Goal: Information Seeking & Learning: Learn about a topic

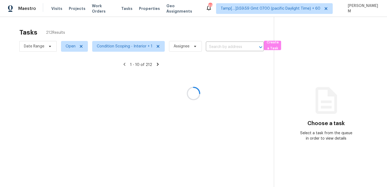
click at [95, 8] on div at bounding box center [193, 93] width 387 height 187
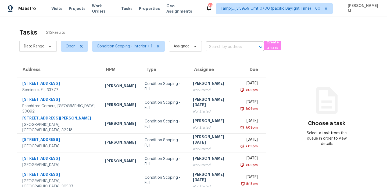
click at [95, 8] on span "Work Orders" at bounding box center [103, 8] width 23 height 11
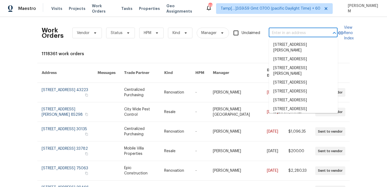
click at [274, 32] on input "text" at bounding box center [296, 33] width 54 height 8
paste input "[STREET_ADDRESS]"
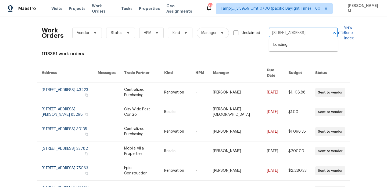
scroll to position [0, 21]
click at [302, 32] on input "[STREET_ADDRESS]" at bounding box center [296, 33] width 54 height 8
click at [320, 33] on input "[STREET_ADDRESS]" at bounding box center [296, 33] width 54 height 8
type input "[STREET_ADDRESS]"
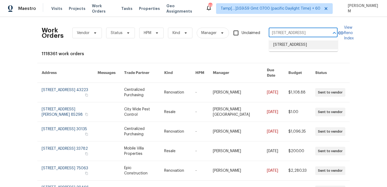
click at [316, 45] on li "[STREET_ADDRESS]" at bounding box center [303, 45] width 69 height 9
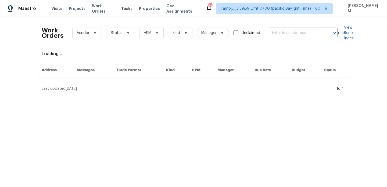
type input "[STREET_ADDRESS]"
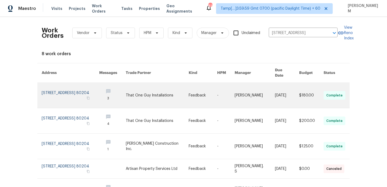
click at [253, 86] on link at bounding box center [254, 95] width 41 height 25
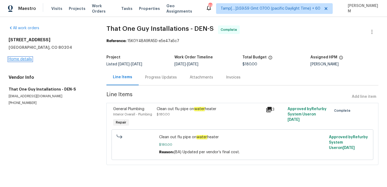
click at [23, 59] on link "Home details" at bounding box center [20, 59] width 23 height 4
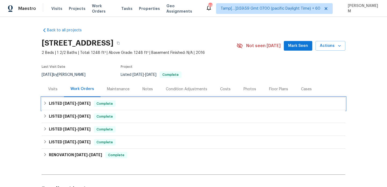
click at [136, 101] on div "LISTED [DATE] - [DATE] Complete" at bounding box center [193, 104] width 300 height 6
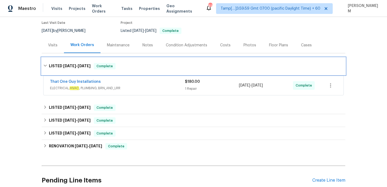
scroll to position [65, 0]
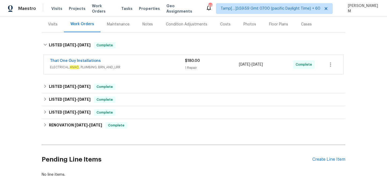
click at [131, 65] on span "ELECTRICAL, HVAC , PLUMBING, BRN_AND_LRR" at bounding box center [117, 67] width 135 height 5
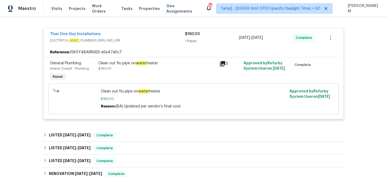
scroll to position [97, 0]
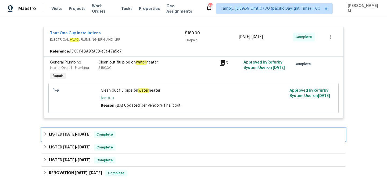
click at [134, 135] on div "LISTED [DATE] - [DATE] Complete" at bounding box center [193, 135] width 300 height 6
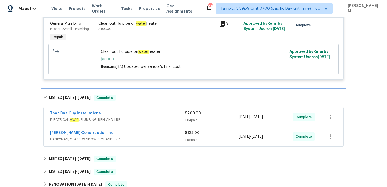
scroll to position [178, 0]
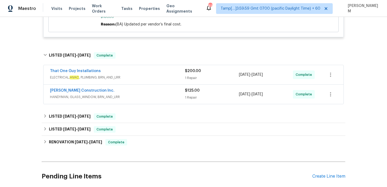
click at [167, 71] on div "That One Guy Installations" at bounding box center [117, 71] width 135 height 6
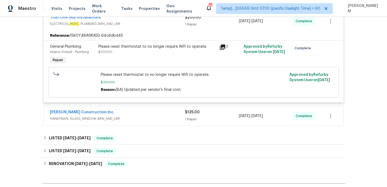
scroll to position [272, 0]
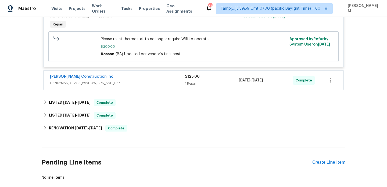
click at [160, 82] on span "HANDYMAN, GLASS_WINDOW, BRN_AND_LRR" at bounding box center [117, 83] width 135 height 5
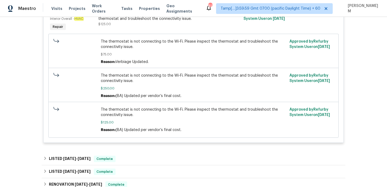
scroll to position [366, 0]
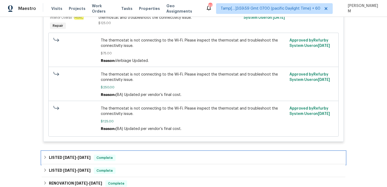
click at [139, 160] on div "LISTED [DATE] - [DATE] Complete" at bounding box center [193, 158] width 300 height 6
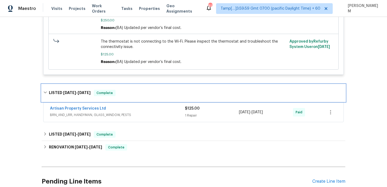
scroll to position [436, 0]
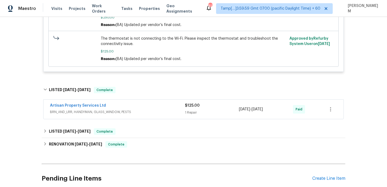
click at [157, 109] on div "Artisan Property Services Ltd" at bounding box center [117, 106] width 135 height 6
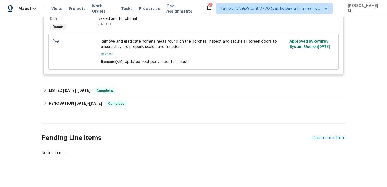
scroll to position [566, 0]
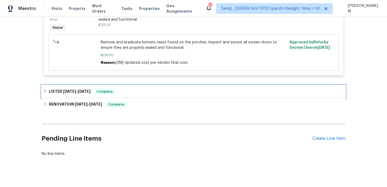
click at [119, 93] on div "LISTED [DATE] - [DATE] Complete" at bounding box center [193, 92] width 300 height 6
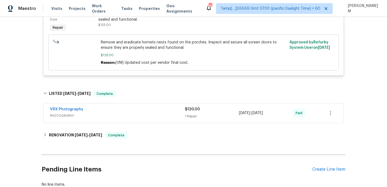
click at [146, 118] on span "PHOTOGRAPHY" at bounding box center [117, 115] width 135 height 5
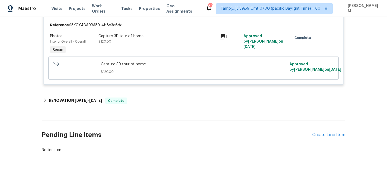
scroll to position [676, 0]
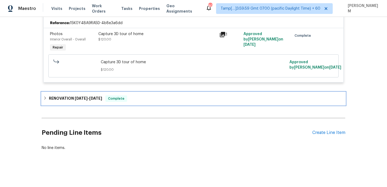
click at [126, 98] on span "Complete" at bounding box center [116, 98] width 21 height 5
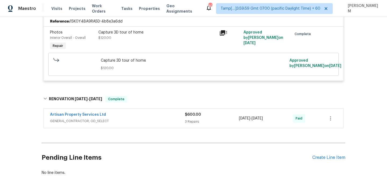
click at [134, 117] on div "Artisan Property Services Ltd" at bounding box center [117, 115] width 135 height 6
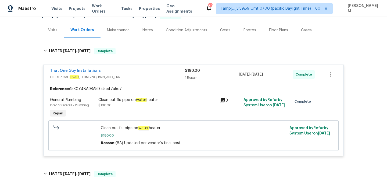
scroll to position [0, 0]
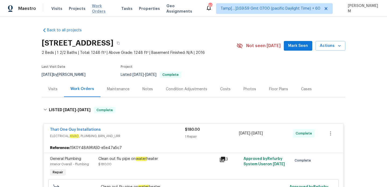
click at [106, 10] on span "Work Orders" at bounding box center [103, 8] width 23 height 11
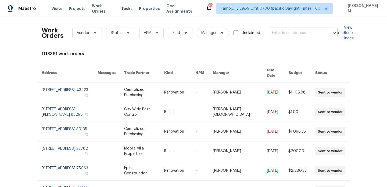
click at [298, 35] on input "text" at bounding box center [296, 33] width 54 height 8
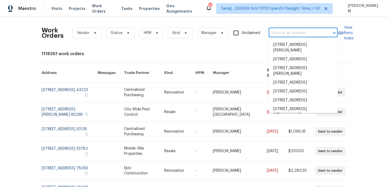
paste input "[STREET_ADDRESS][PERSON_NAME]"
type input "[STREET_ADDRESS][PERSON_NAME]"
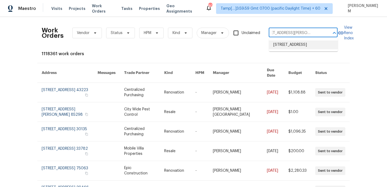
click at [298, 49] on li "[STREET_ADDRESS]" at bounding box center [303, 45] width 69 height 9
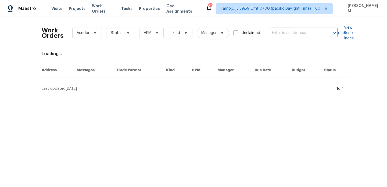
type input "[STREET_ADDRESS]"
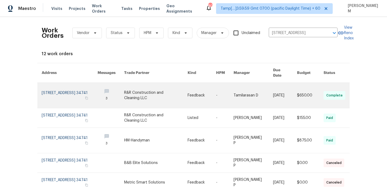
click at [245, 84] on link at bounding box center [252, 95] width 39 height 25
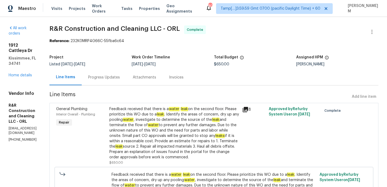
click at [27, 61] on div "[STREET_ADDRESS][PERSON_NAME] Home details" at bounding box center [23, 60] width 28 height 35
click at [28, 74] on link "Home details" at bounding box center [20, 76] width 23 height 4
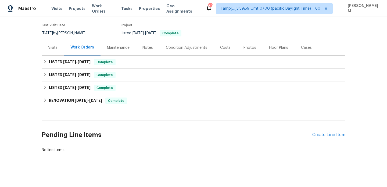
scroll to position [44, 0]
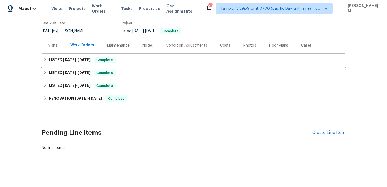
click at [128, 61] on div "LISTED [DATE] - [DATE] Complete" at bounding box center [193, 60] width 300 height 6
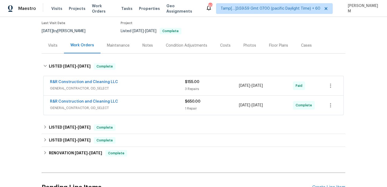
click at [145, 84] on div "R&R Construction and Cleaning LLC" at bounding box center [117, 82] width 135 height 6
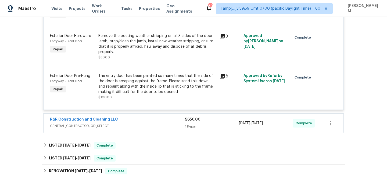
scroll to position [164, 0]
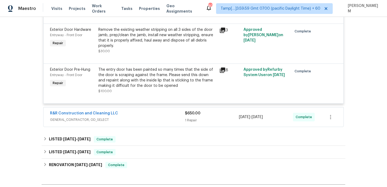
click at [173, 119] on span "GENERAL_CONTRACTOR, OD_SELECT" at bounding box center [117, 119] width 135 height 5
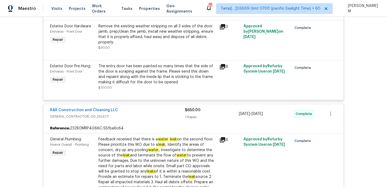
scroll to position [203, 0]
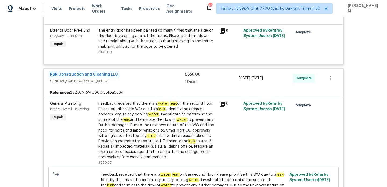
click at [106, 76] on link "R&R Construction and Cleaning LLC" at bounding box center [84, 75] width 68 height 4
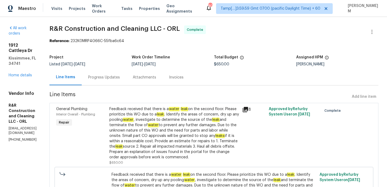
click at [120, 75] on div "Progress Updates" at bounding box center [104, 77] width 32 height 5
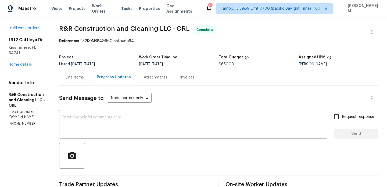
click at [194, 75] on div "Invoices" at bounding box center [187, 77] width 15 height 5
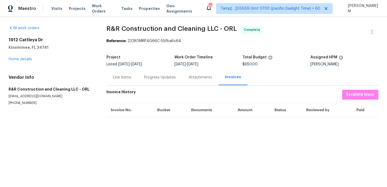
click at [157, 80] on div "Progress Updates" at bounding box center [160, 77] width 32 height 5
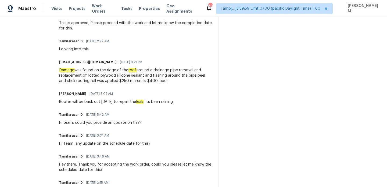
scroll to position [263, 0]
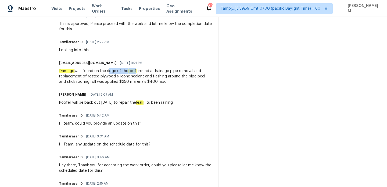
drag, startPoint x: 120, startPoint y: 71, endPoint x: 149, endPoint y: 71, distance: 28.5
click at [149, 71] on div "Damage was found on the ridge of the roof around a drainage pipe removal and re…" at bounding box center [135, 76] width 153 height 16
click at [126, 73] on div "Damage was found on the ridge of the roof around a drainage pipe removal and re…" at bounding box center [135, 76] width 153 height 16
drag, startPoint x: 118, startPoint y: 71, endPoint x: 150, endPoint y: 70, distance: 31.2
click at [150, 70] on div "Damage was found on the ridge of the roof around a drainage pipe removal and re…" at bounding box center [135, 76] width 153 height 16
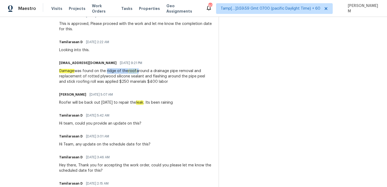
copy div "ridge of the roof"
click at [150, 70] on div "Damage was found on the ridge of the roof around a drainage pipe removal and re…" at bounding box center [135, 76] width 153 height 16
drag, startPoint x: 119, startPoint y: 71, endPoint x: 191, endPoint y: 72, distance: 72.0
click at [191, 72] on div "Damage was found on the ridge of the roof around a drainage pipe removal and re…" at bounding box center [135, 76] width 153 height 16
copy div "ridge of the roof around a drainage pipe"
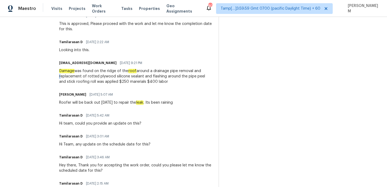
drag, startPoint x: 70, startPoint y: 76, endPoint x: 212, endPoint y: 73, distance: 142.6
click at [212, 81] on div "Damage was found on the ridge of the roof around a drainage pipe removal and re…" at bounding box center [135, 76] width 153 height 16
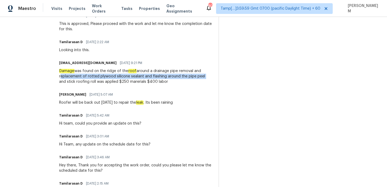
drag, startPoint x: 216, startPoint y: 77, endPoint x: 70, endPoint y: 78, distance: 145.8
copy div "replacement of rotted plywood silicone sealant and flashing around the pipe peel"
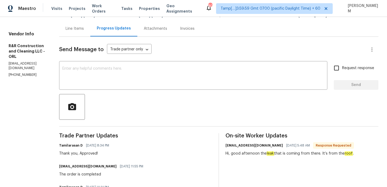
scroll to position [0, 0]
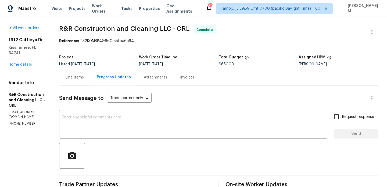
click at [84, 75] on div "Line Items" at bounding box center [75, 77] width 18 height 5
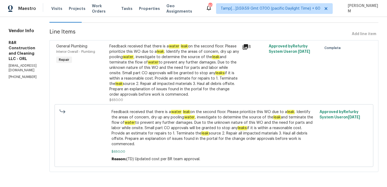
scroll to position [68, 0]
